Goal: Task Accomplishment & Management: Use online tool/utility

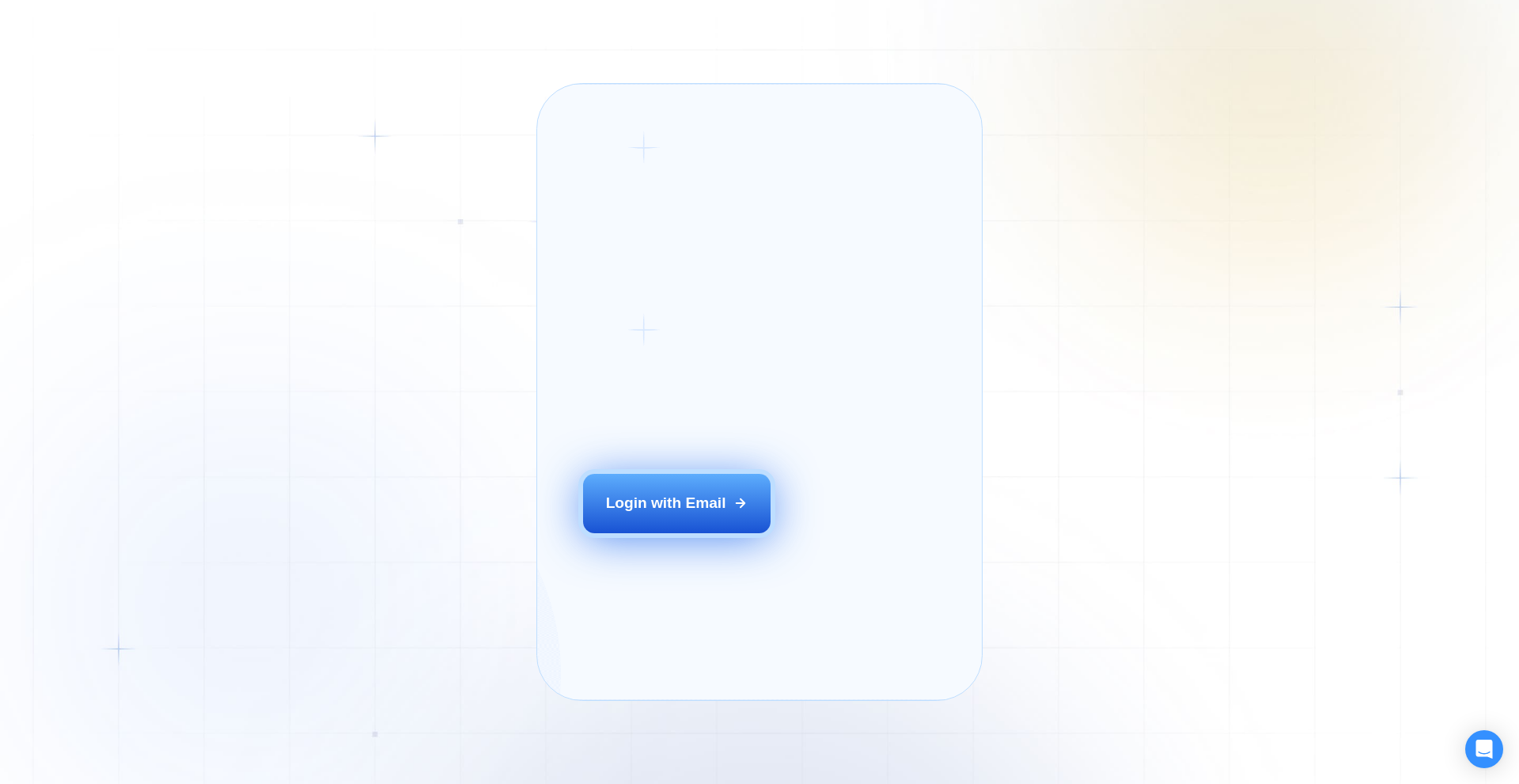
click at [641, 514] on div "Login with Email" at bounding box center [667, 503] width 121 height 20
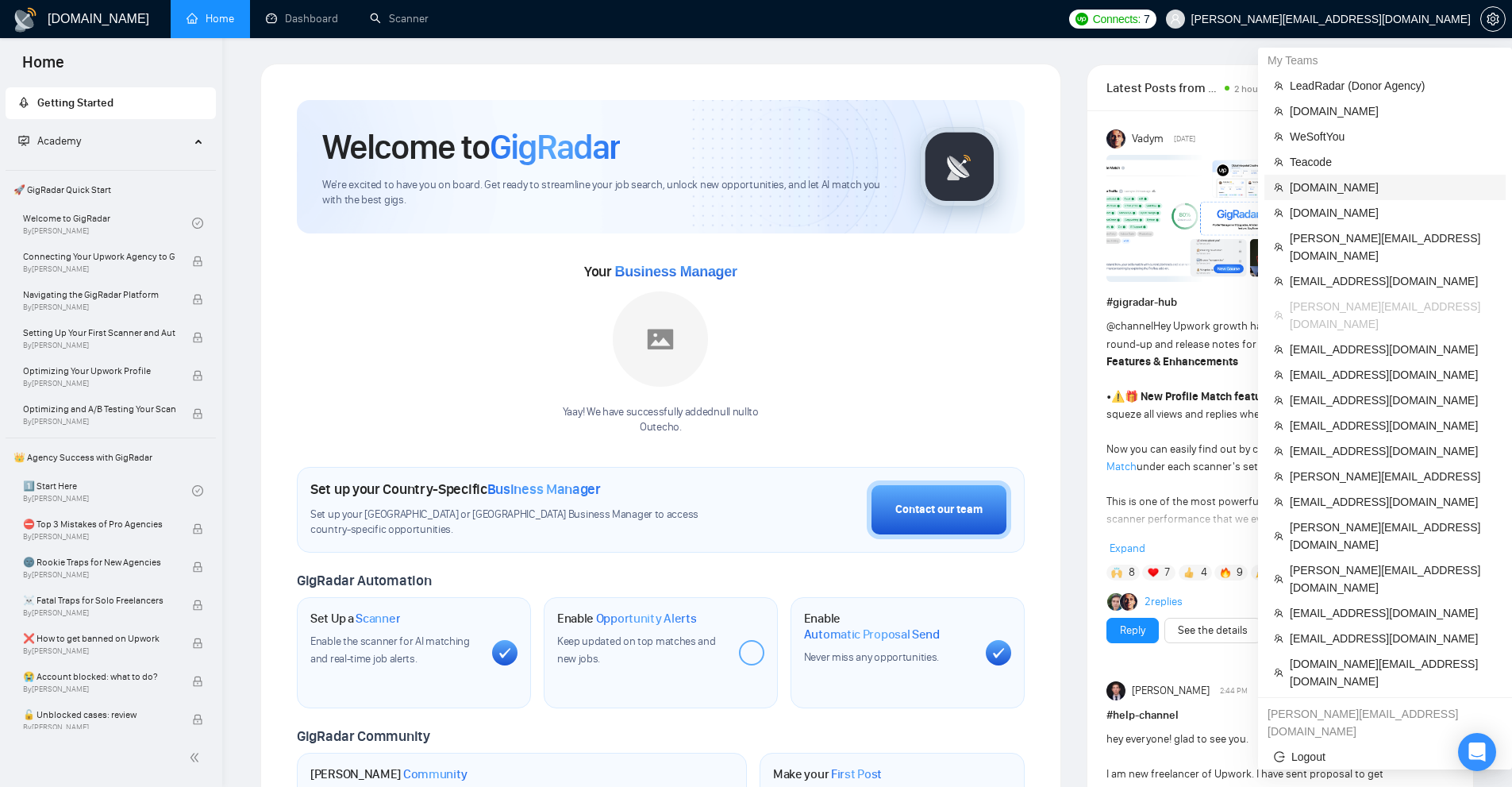
click at [1351, 189] on span "[DOMAIN_NAME]" at bounding box center [1392, 187] width 206 height 18
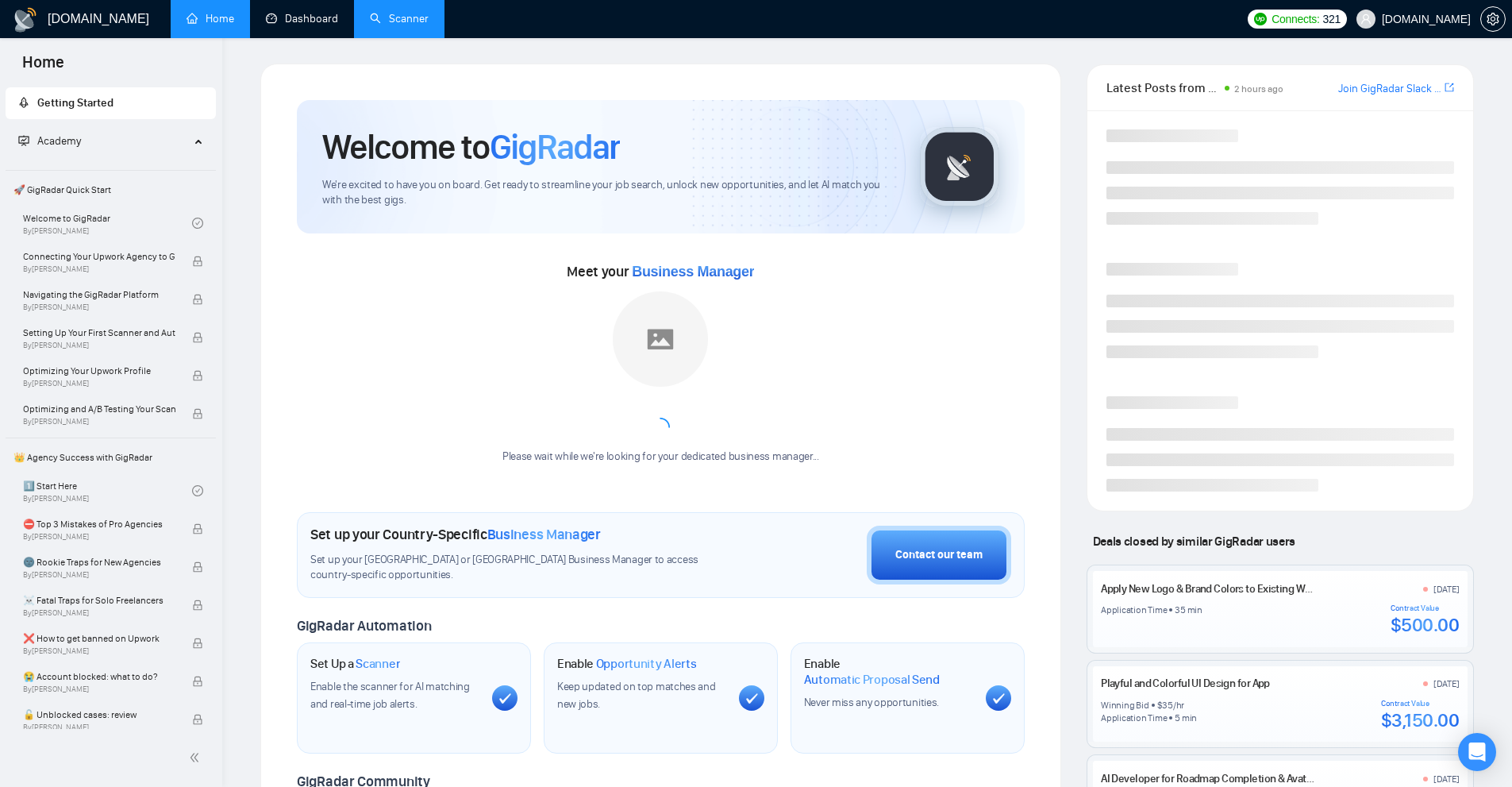
click at [429, 20] on link "Scanner" at bounding box center [399, 19] width 59 height 14
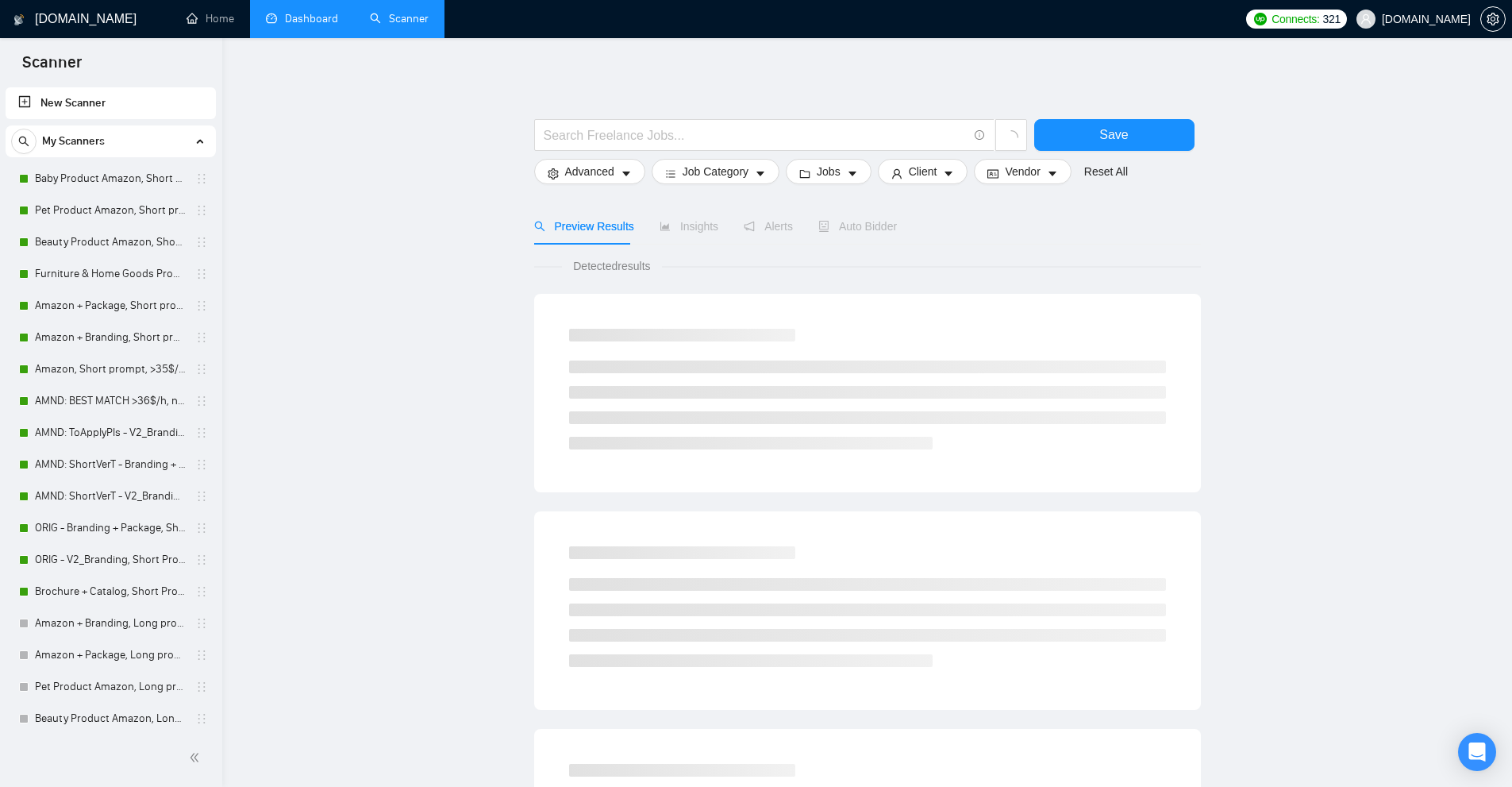
click at [338, 15] on link "Dashboard" at bounding box center [302, 19] width 72 height 14
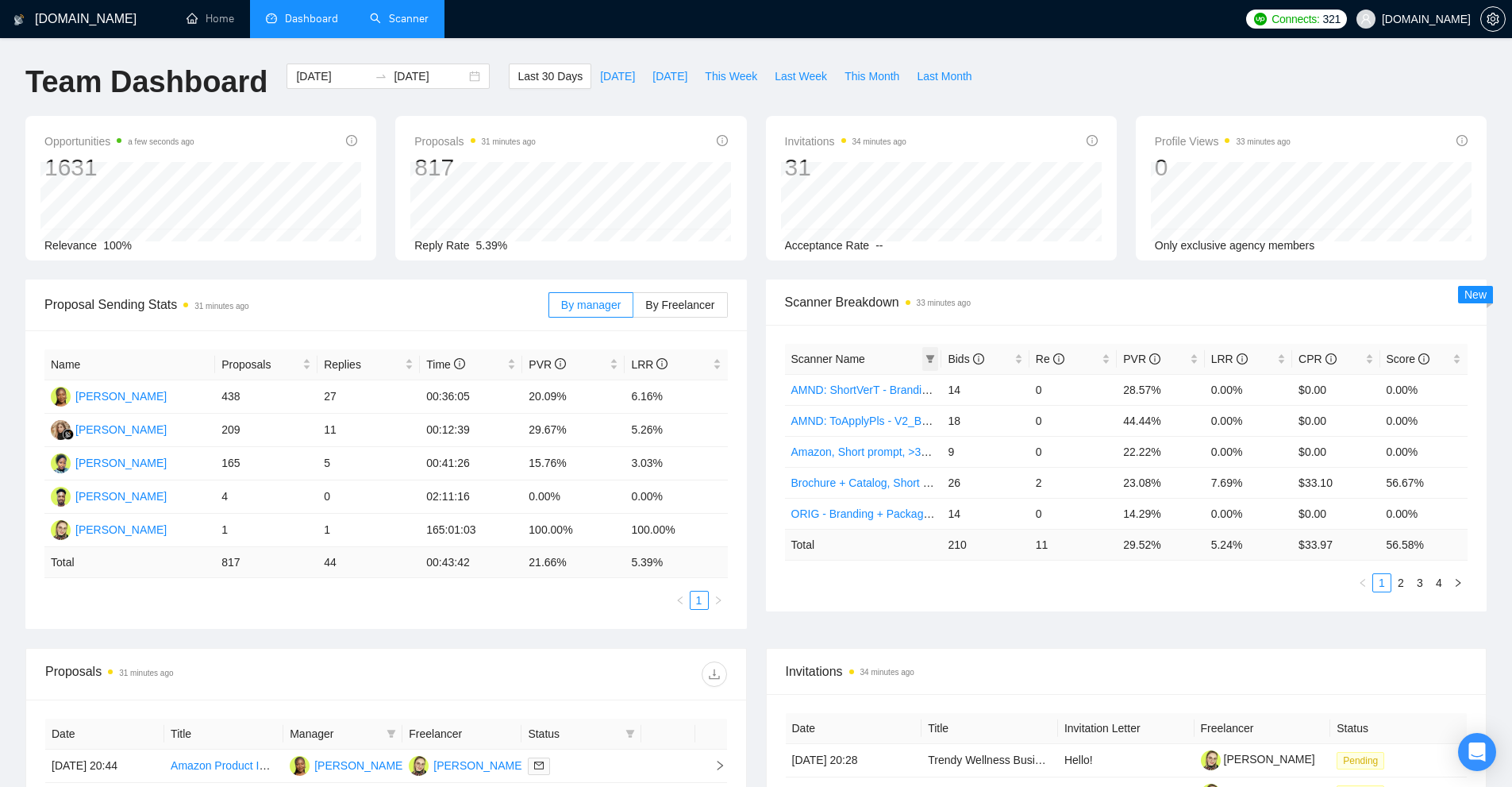
click at [930, 356] on icon "filter" at bounding box center [930, 359] width 9 height 8
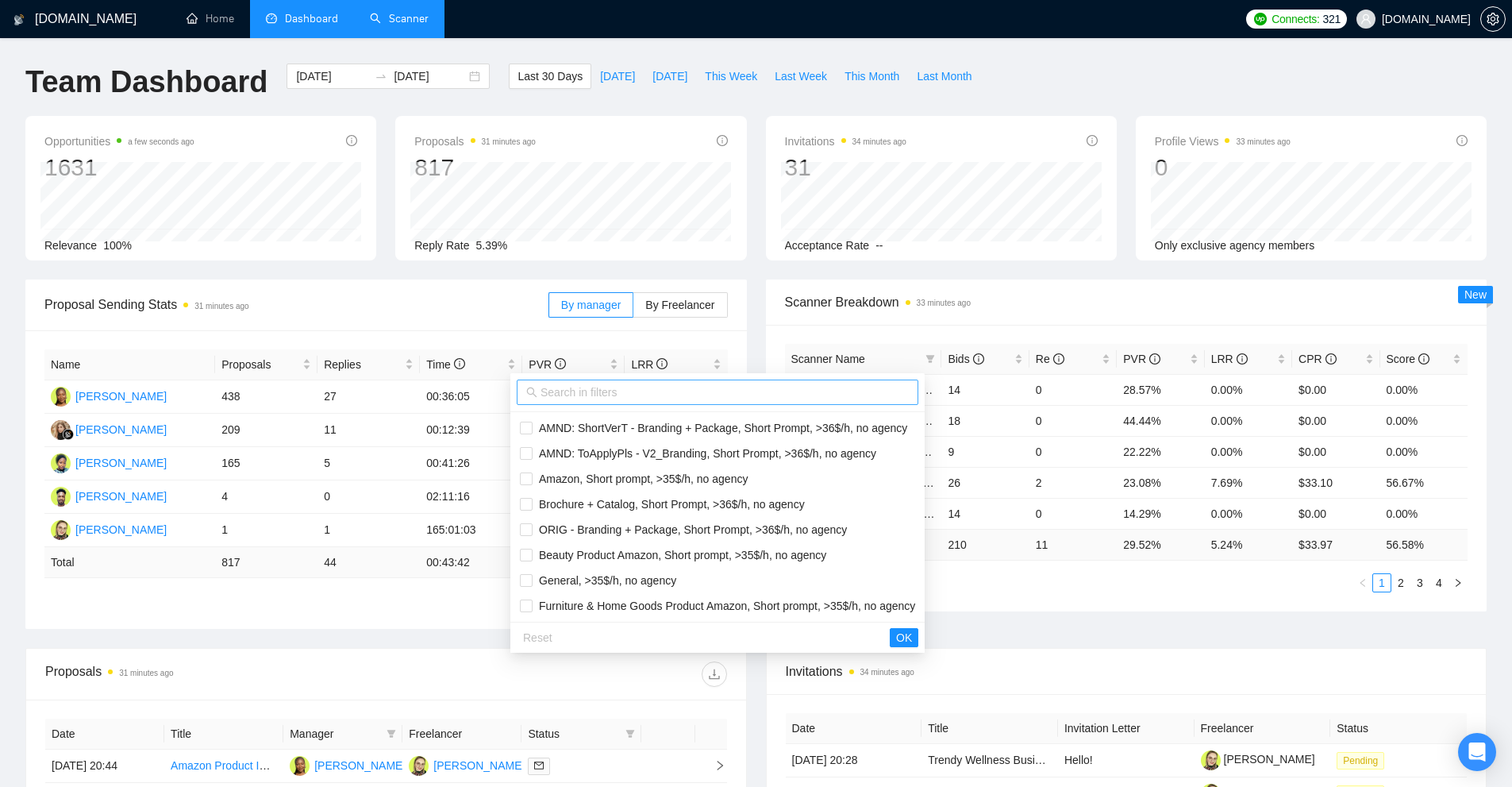
click at [793, 394] on input "text" at bounding box center [724, 393] width 368 height 18
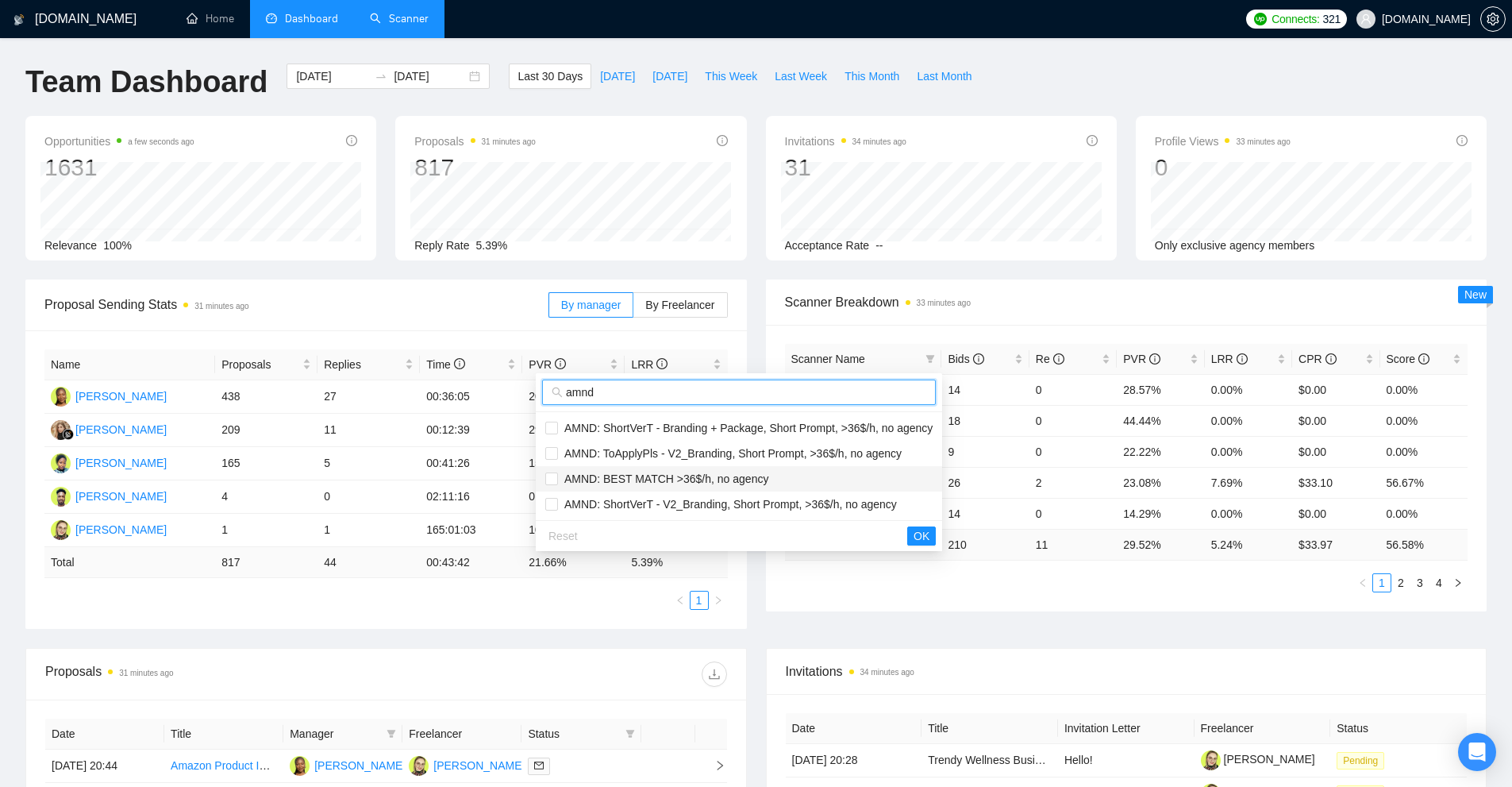
type input "amnd"
click at [650, 478] on span "AMND: BEST MATCH >36$/h, no agency" at bounding box center [663, 478] width 210 height 13
checkbox input "true"
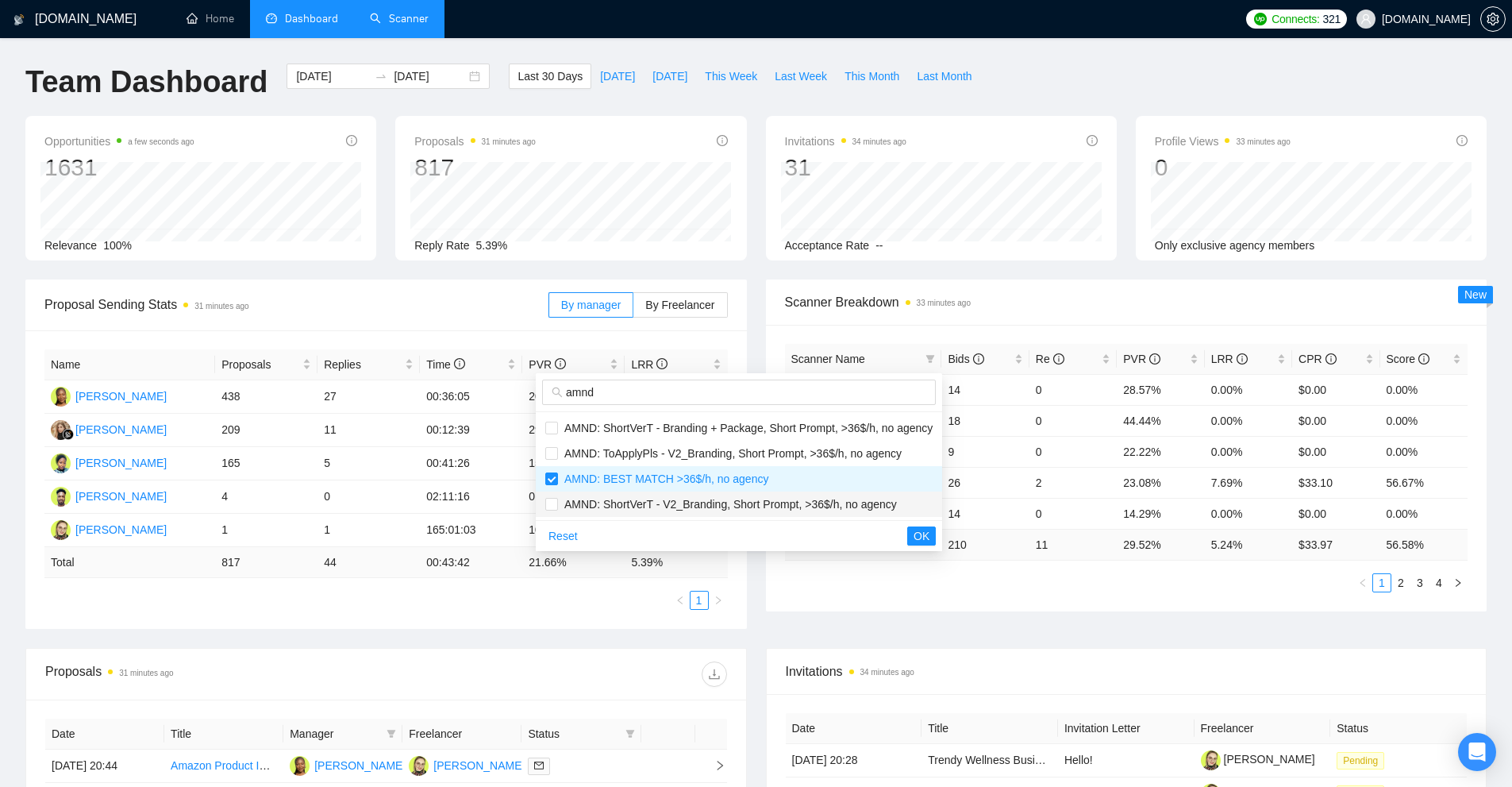
click at [879, 500] on span "AMND: ShortVerT - V2_Branding, Short Prompt, >36$/h, no agency" at bounding box center [727, 504] width 339 height 13
checkbox input "true"
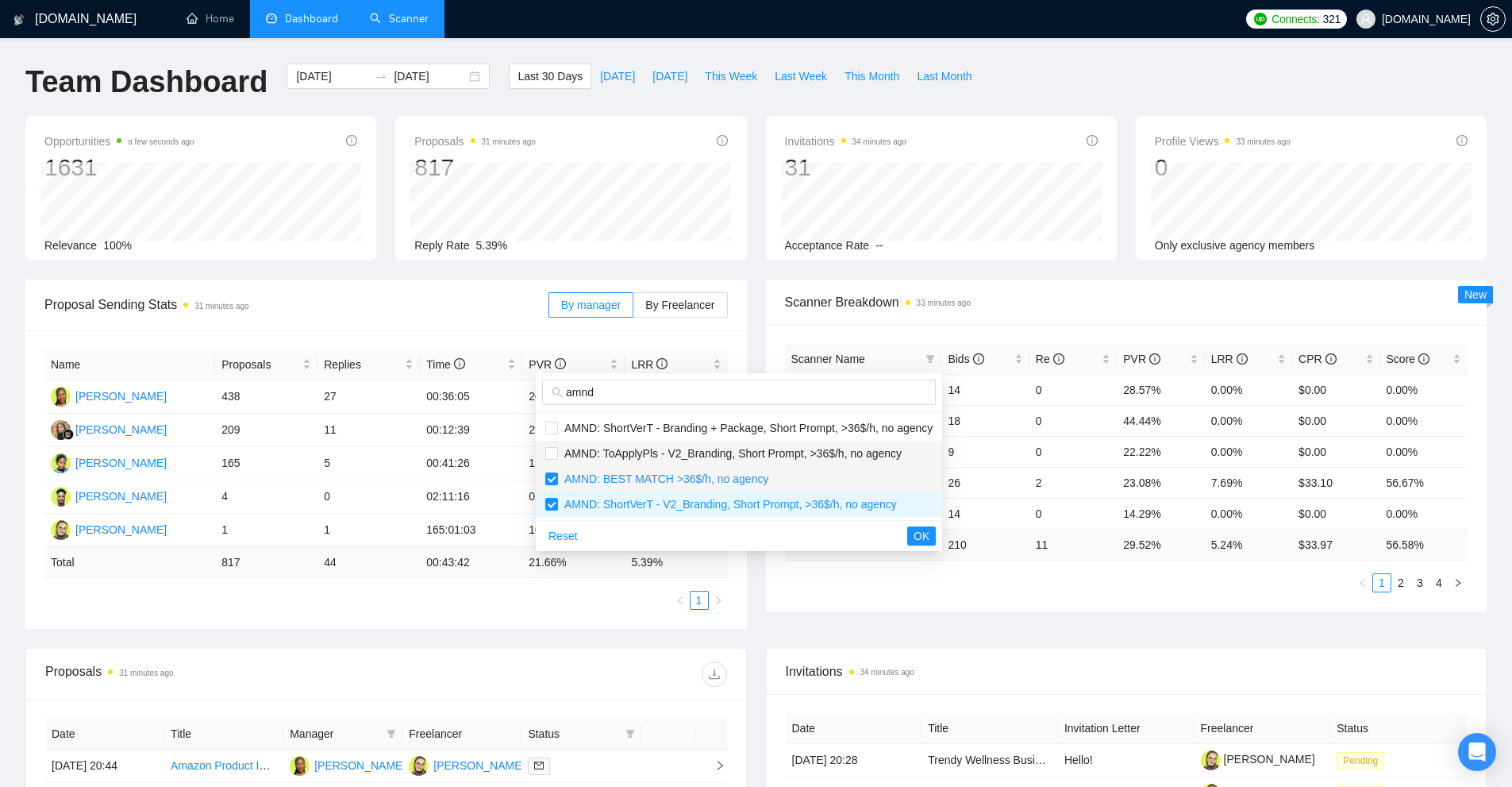
click at [864, 458] on span "AMND: ToApplyPls - V2_Branding, Short Prompt, >36$/h, no agency" at bounding box center [730, 453] width 344 height 13
checkbox input "true"
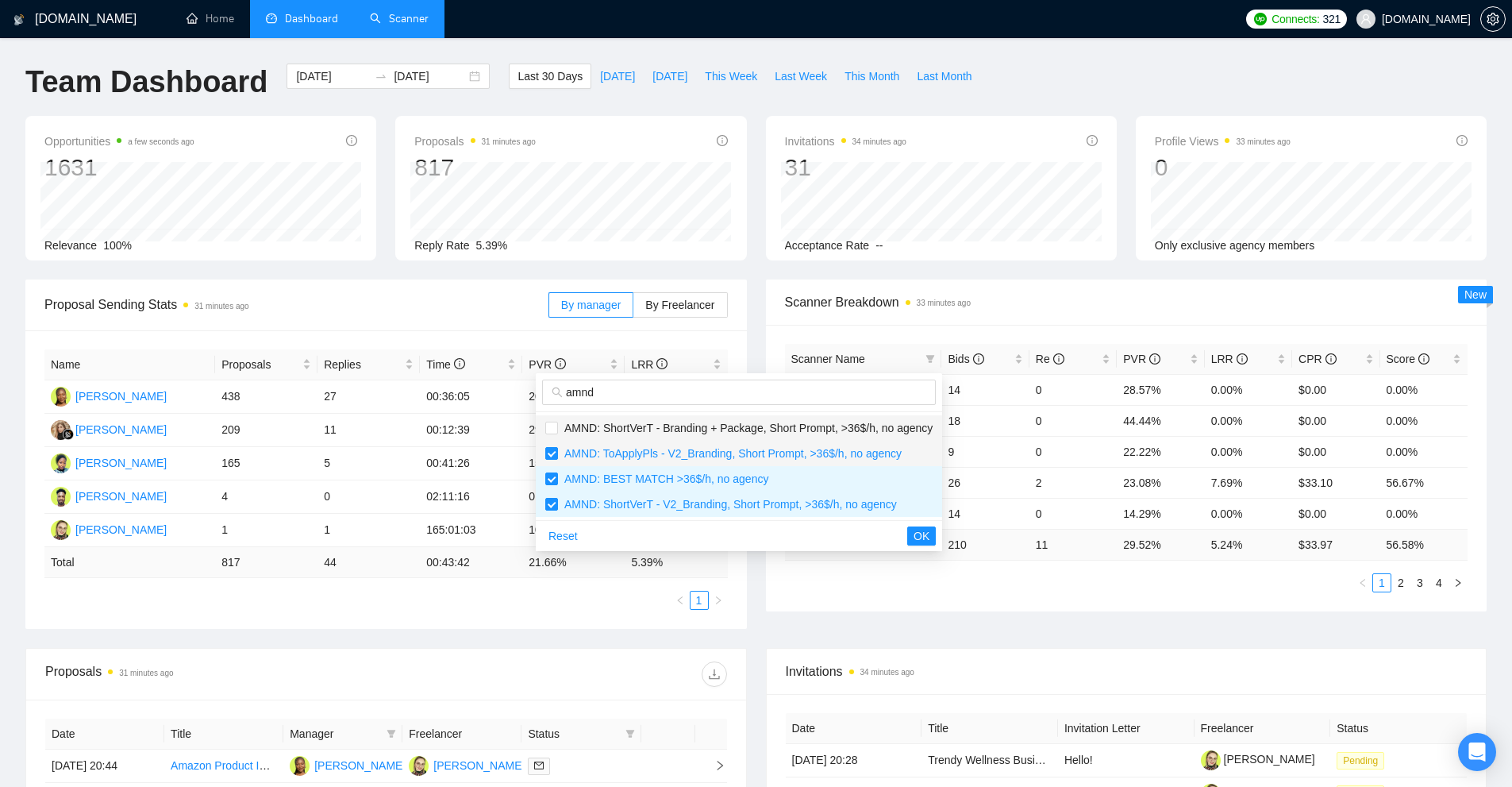
click at [865, 435] on span "AMND: ShortVerT - Branding + Package, Short Prompt, >36$/h, no agency" at bounding box center [739, 428] width 388 height 18
checkbox input "true"
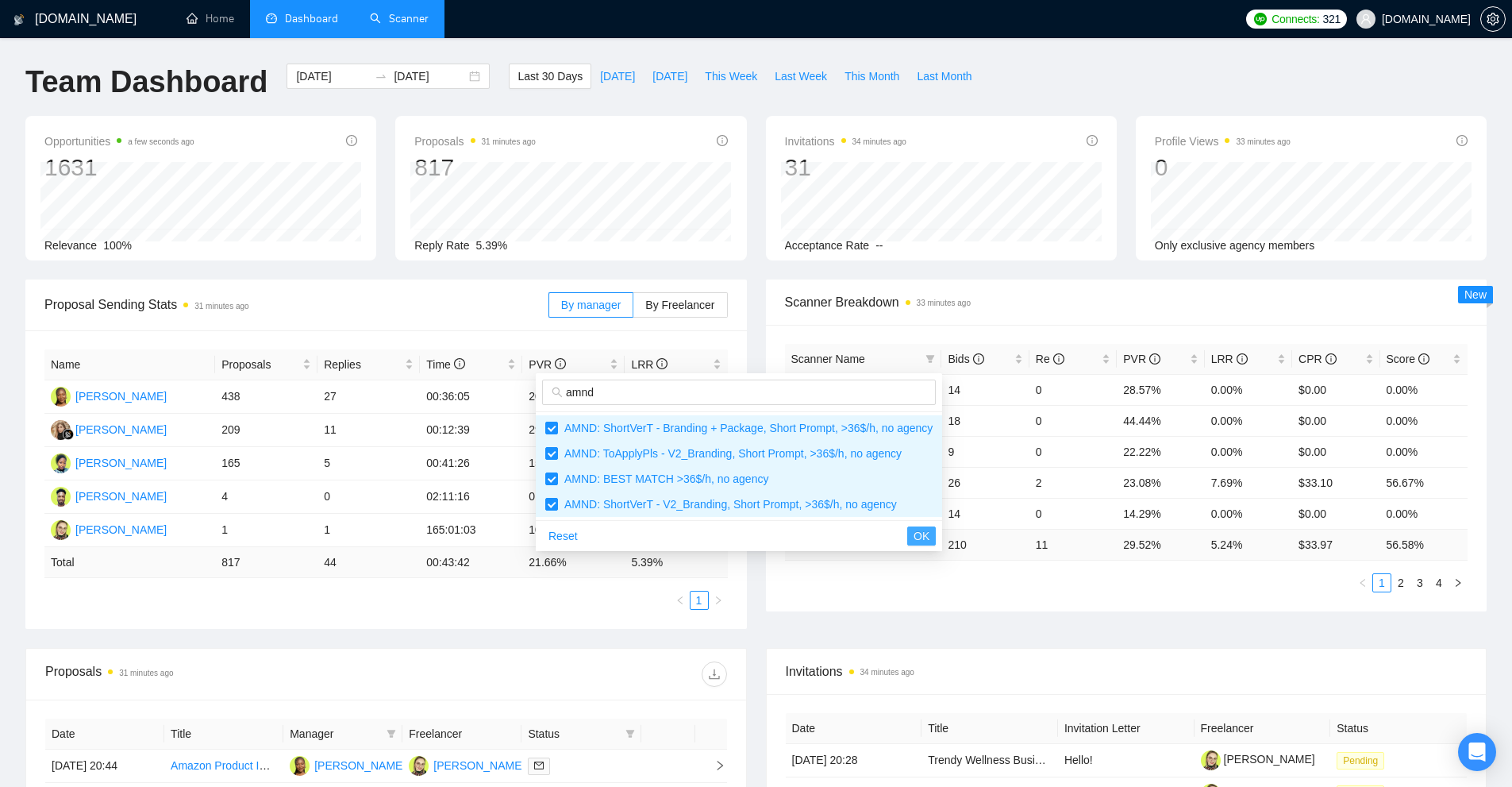
click at [925, 530] on span "OK" at bounding box center [921, 536] width 16 height 18
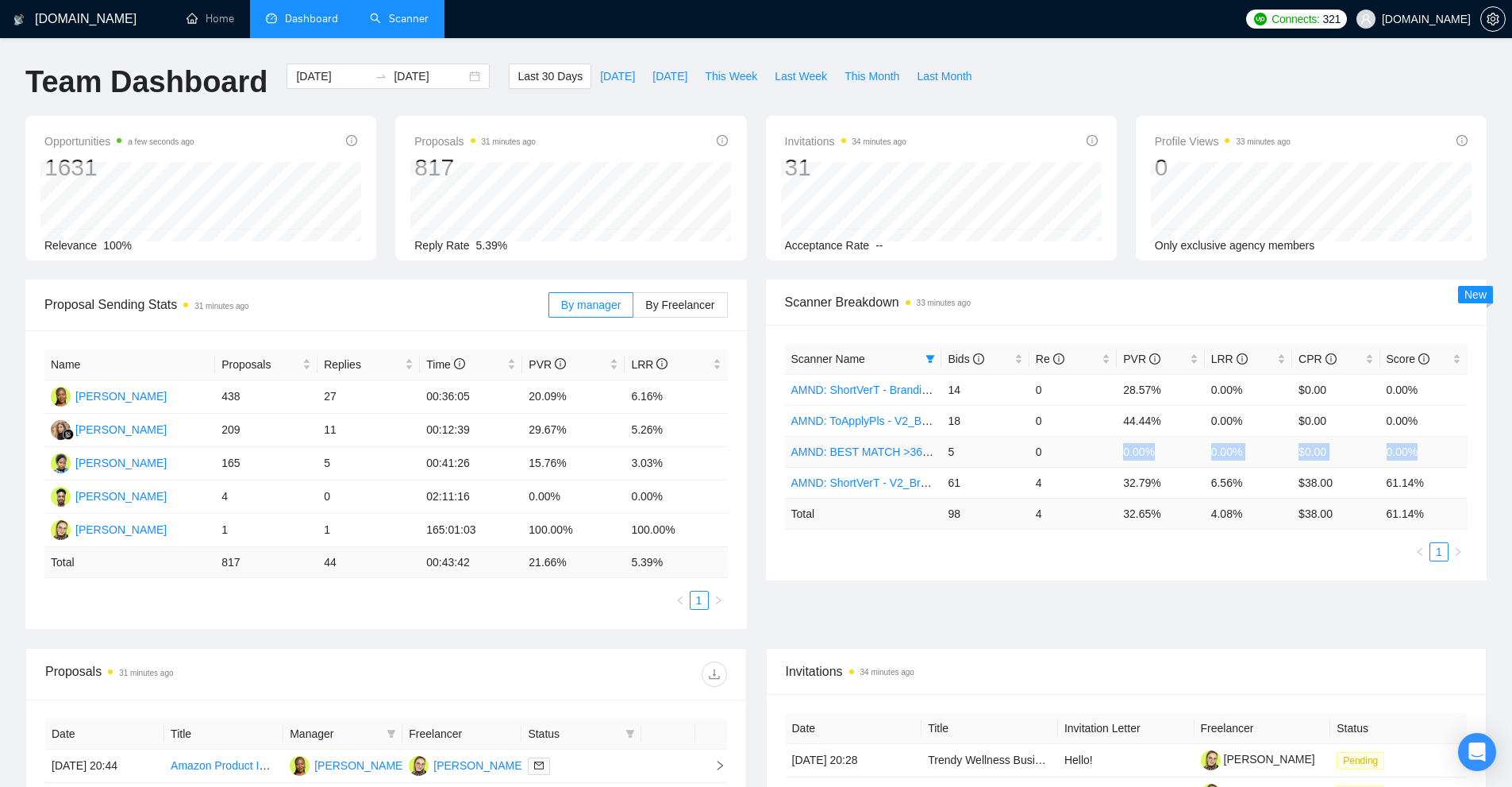
drag, startPoint x: 1101, startPoint y: 444, endPoint x: 1440, endPoint y: 453, distance: 339.1
click at [1440, 453] on tr "AMND: BEST MATCH >36$/h, no agency 5 0 0.00% 0.00% $0.00 0.00%" at bounding box center [1126, 451] width 683 height 31
click at [1052, 453] on td "0" at bounding box center [1073, 451] width 87 height 31
drag, startPoint x: 963, startPoint y: 448, endPoint x: 949, endPoint y: 451, distance: 14.3
click at [971, 448] on td "5" at bounding box center [984, 451] width 87 height 31
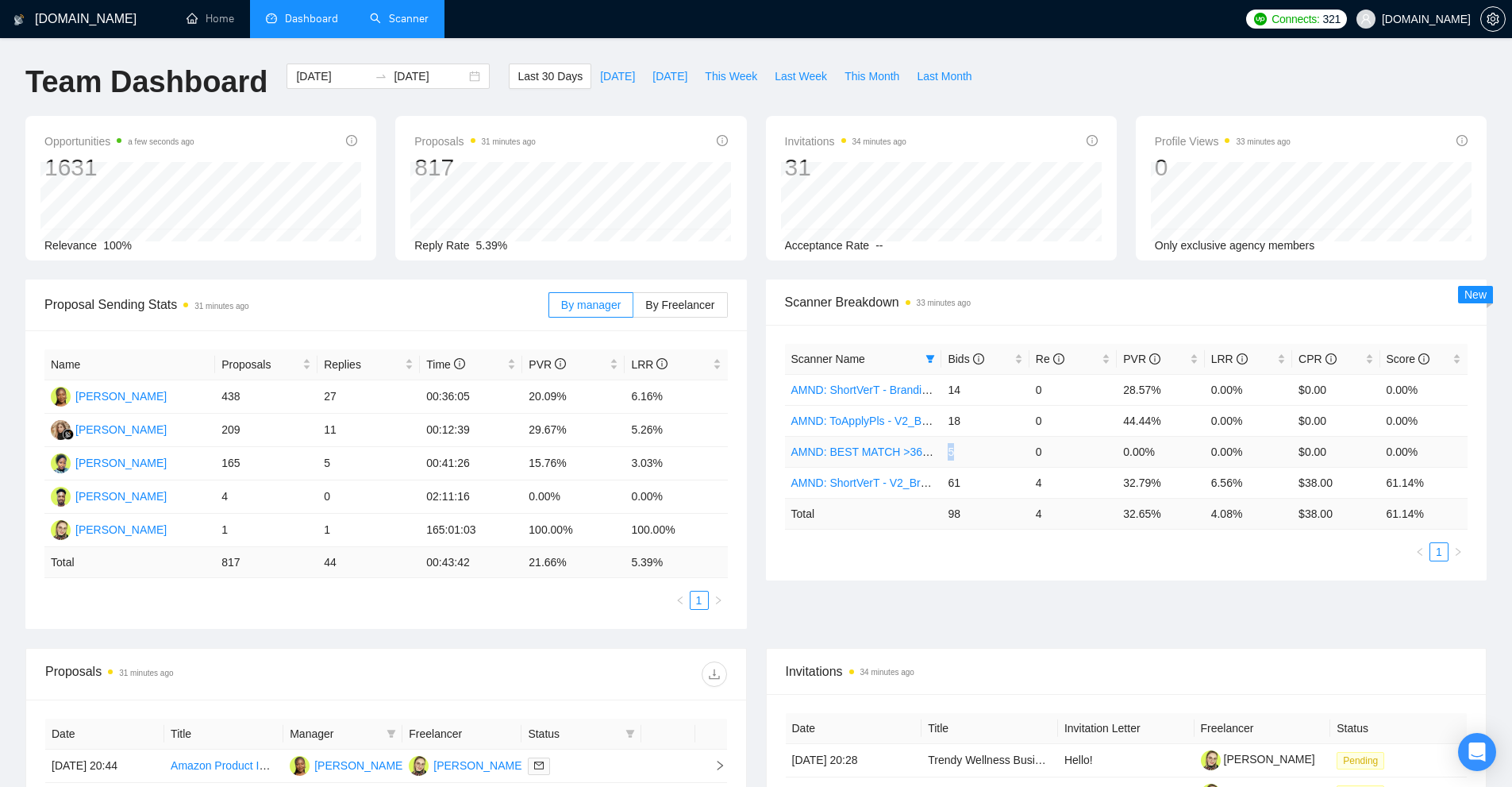
click at [1013, 463] on td "5" at bounding box center [984, 451] width 87 height 31
click at [1043, 482] on td "4" at bounding box center [1073, 482] width 87 height 31
click at [1130, 495] on td "32.79%" at bounding box center [1160, 482] width 87 height 31
drag, startPoint x: 1251, startPoint y: 517, endPoint x: 1113, endPoint y: 510, distance: 138.2
click at [1111, 513] on tr "Total 98 4 32.65 % 4.08 % $ 38.00 61.14 %" at bounding box center [1126, 514] width 683 height 31
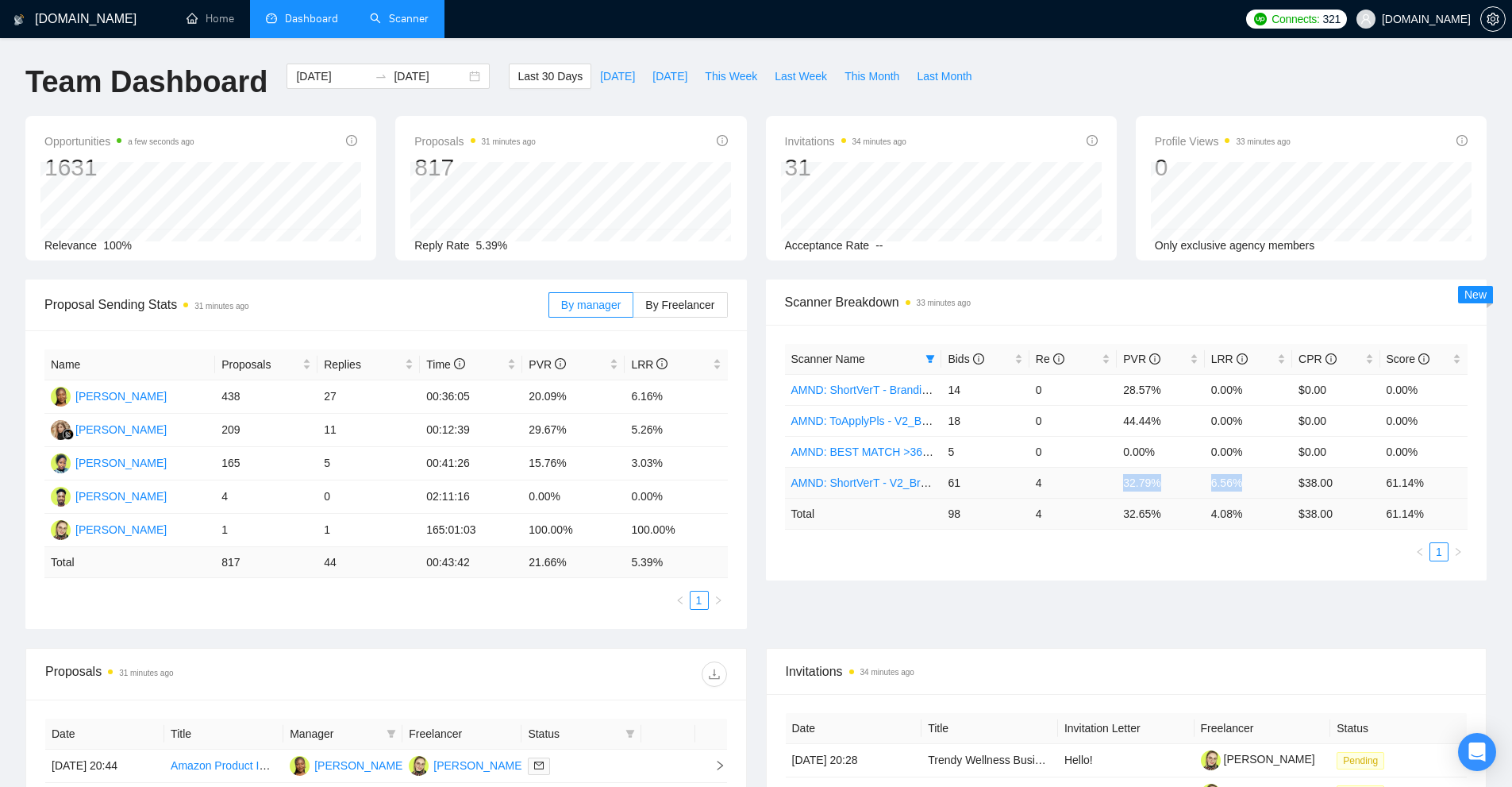
drag, startPoint x: 1140, startPoint y: 483, endPoint x: 1264, endPoint y: 482, distance: 124.0
click at [1264, 482] on tr "AMND: ShortVerT - V2_Branding, Short Prompt, >36$/h, no agency 61 4 32.79% 6.56…" at bounding box center [1126, 482] width 683 height 31
drag, startPoint x: 1242, startPoint y: 423, endPoint x: 945, endPoint y: 415, distance: 297.1
click at [945, 415] on tr "AMND: ToApplyPls - V2_Branding, Short Prompt, >36$/h, no agency 18 0 44.44% 0.0…" at bounding box center [1126, 421] width 683 height 31
click at [1168, 492] on td "32.79%" at bounding box center [1160, 482] width 87 height 31
